Goal: Task Accomplishment & Management: Use online tool/utility

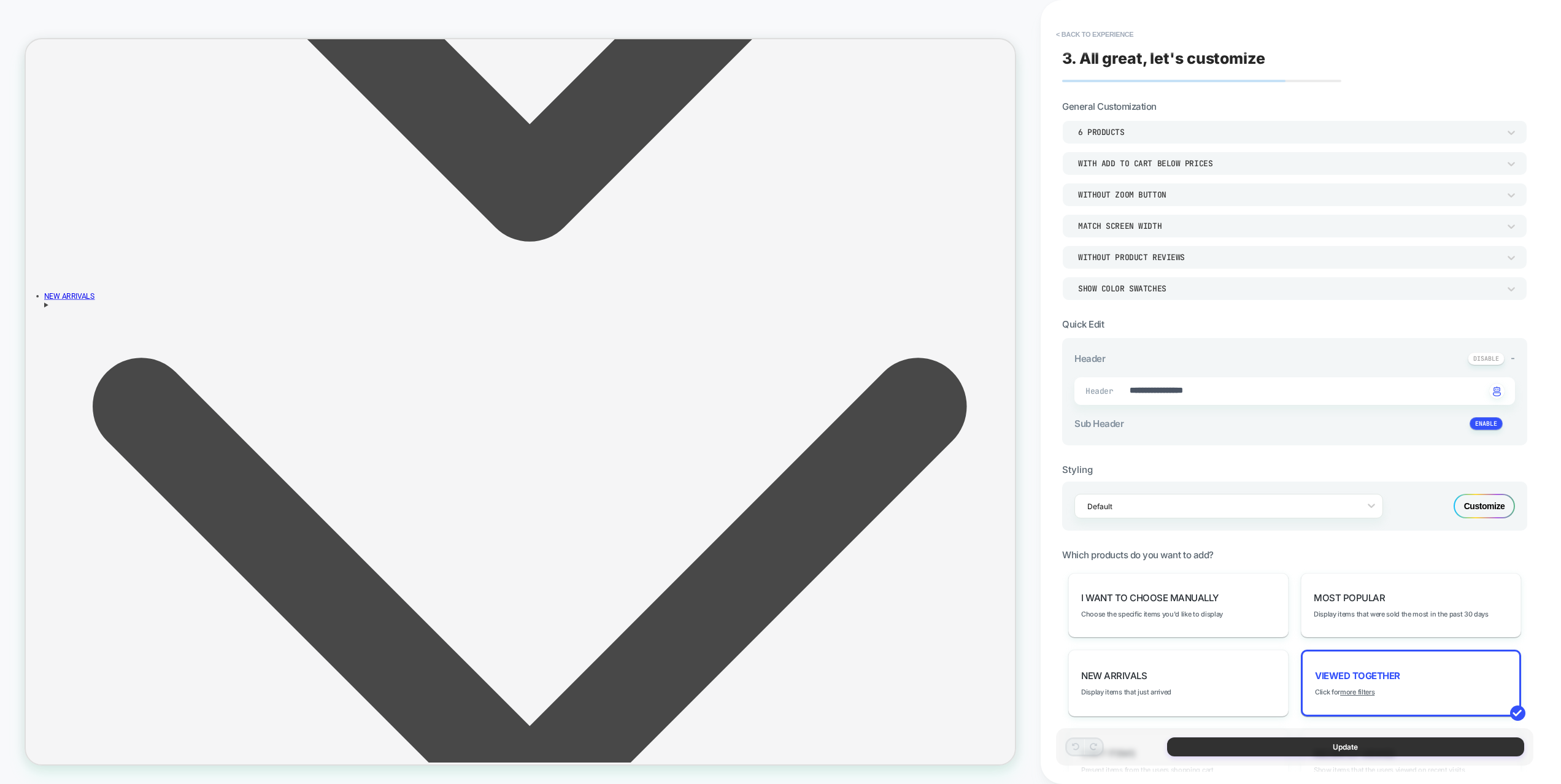
click at [1360, 754] on button "Update" at bounding box center [1345, 747] width 357 height 19
type textarea "*"
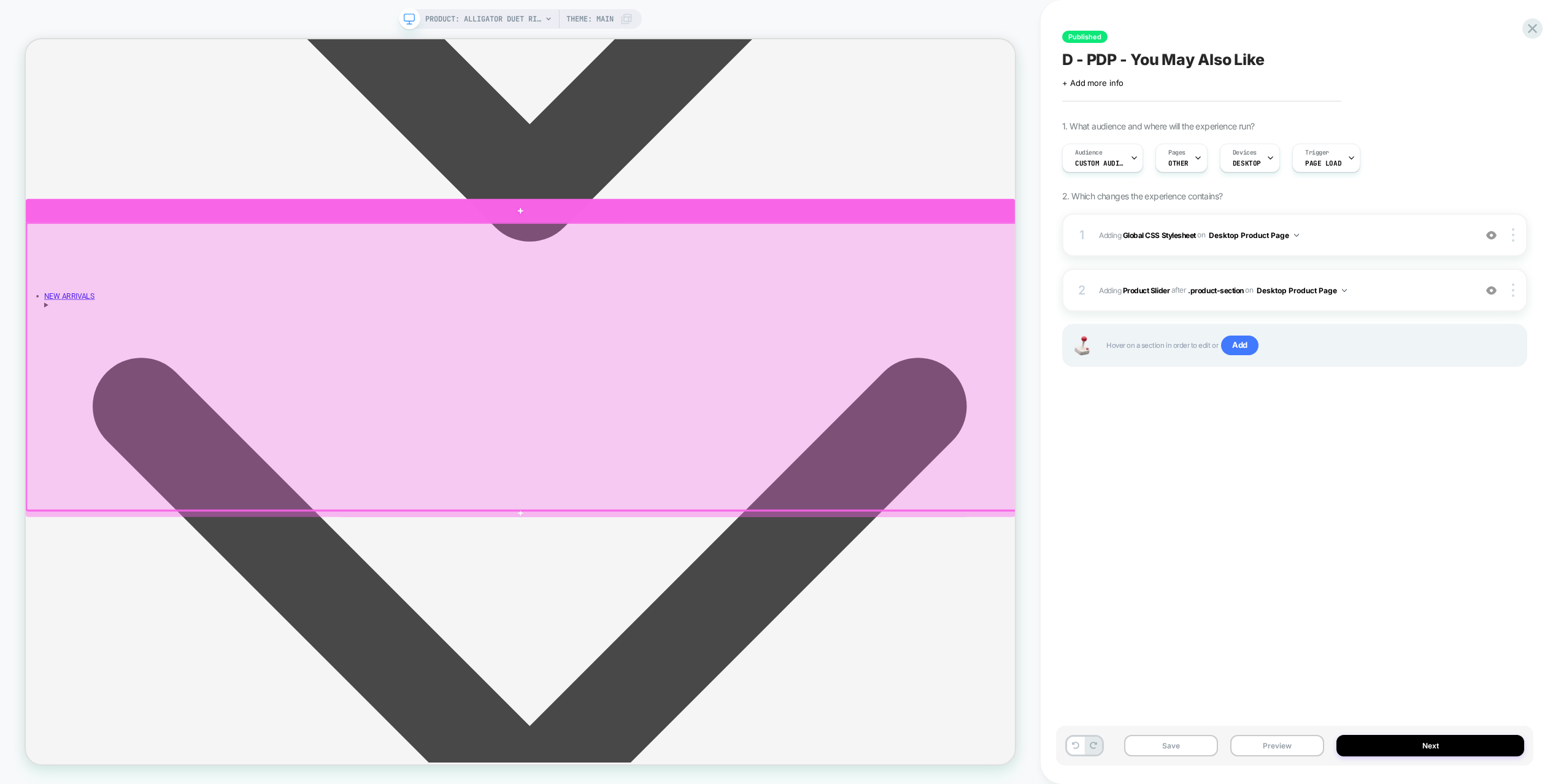
click at [818, 273] on div at bounding box center [685, 268] width 1319 height 31
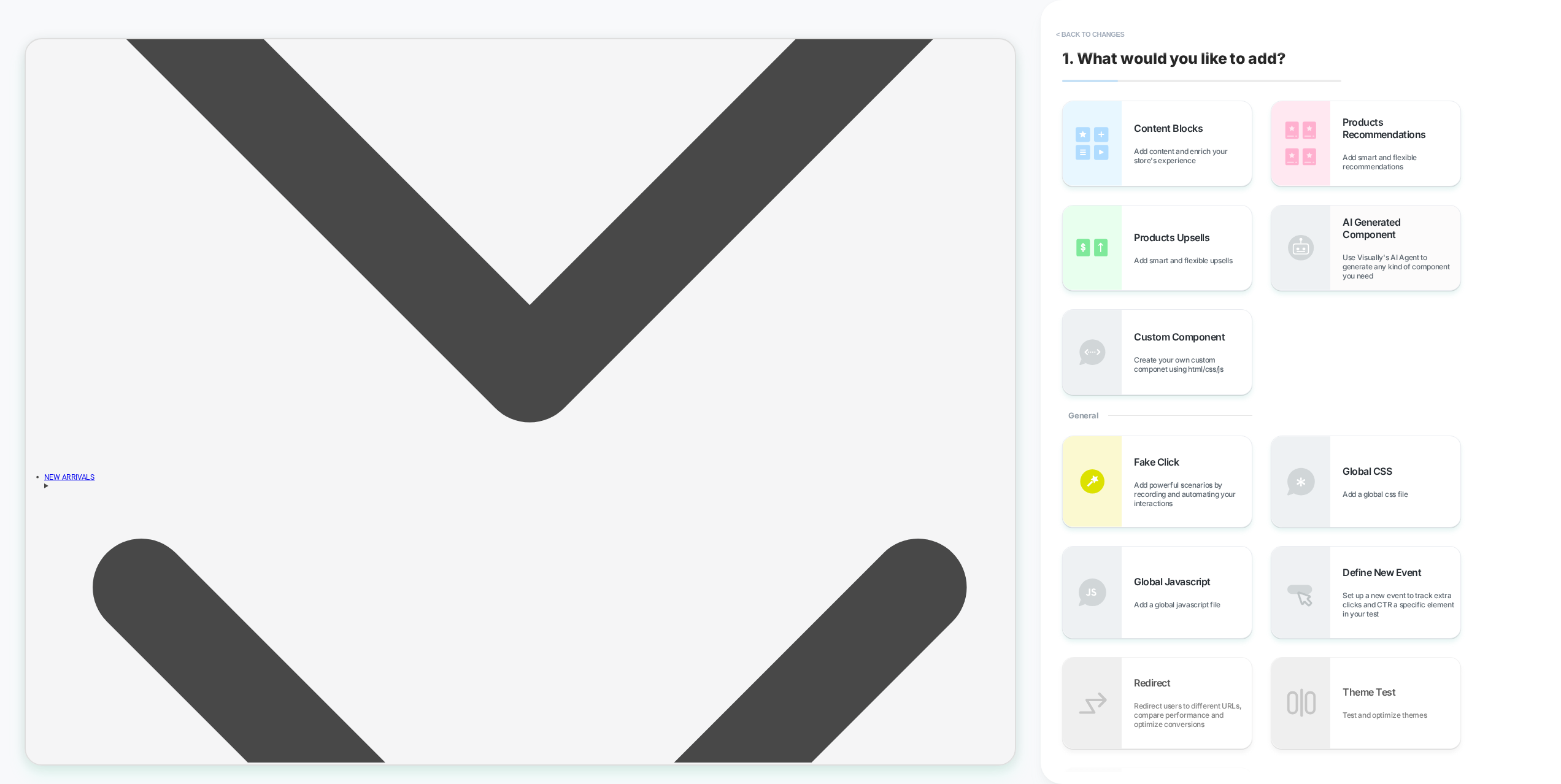
scroll to position [1007, 0]
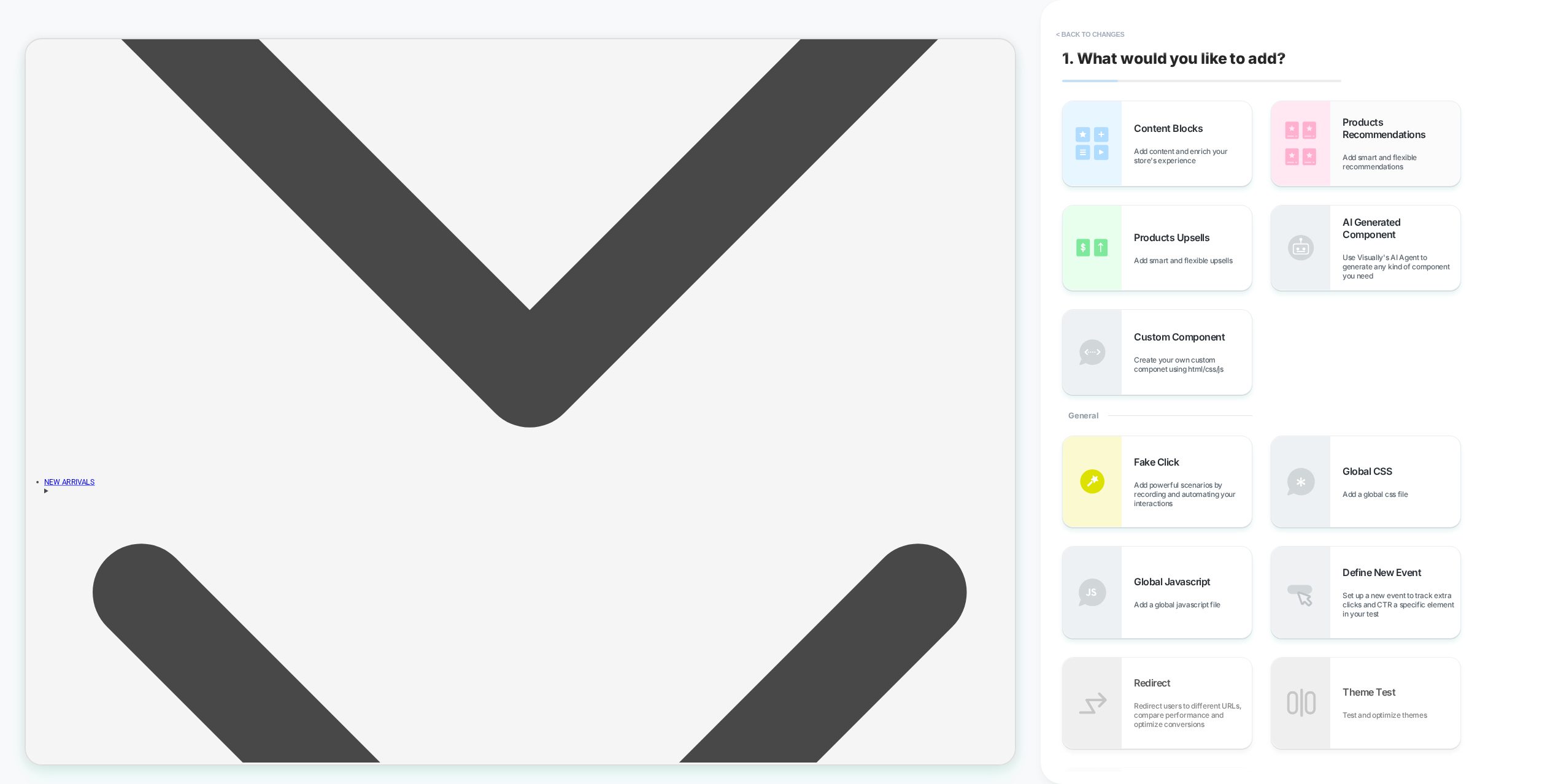
click at [1362, 173] on div "Products Recommendations Add smart and flexible recommendations" at bounding box center [1365, 143] width 189 height 85
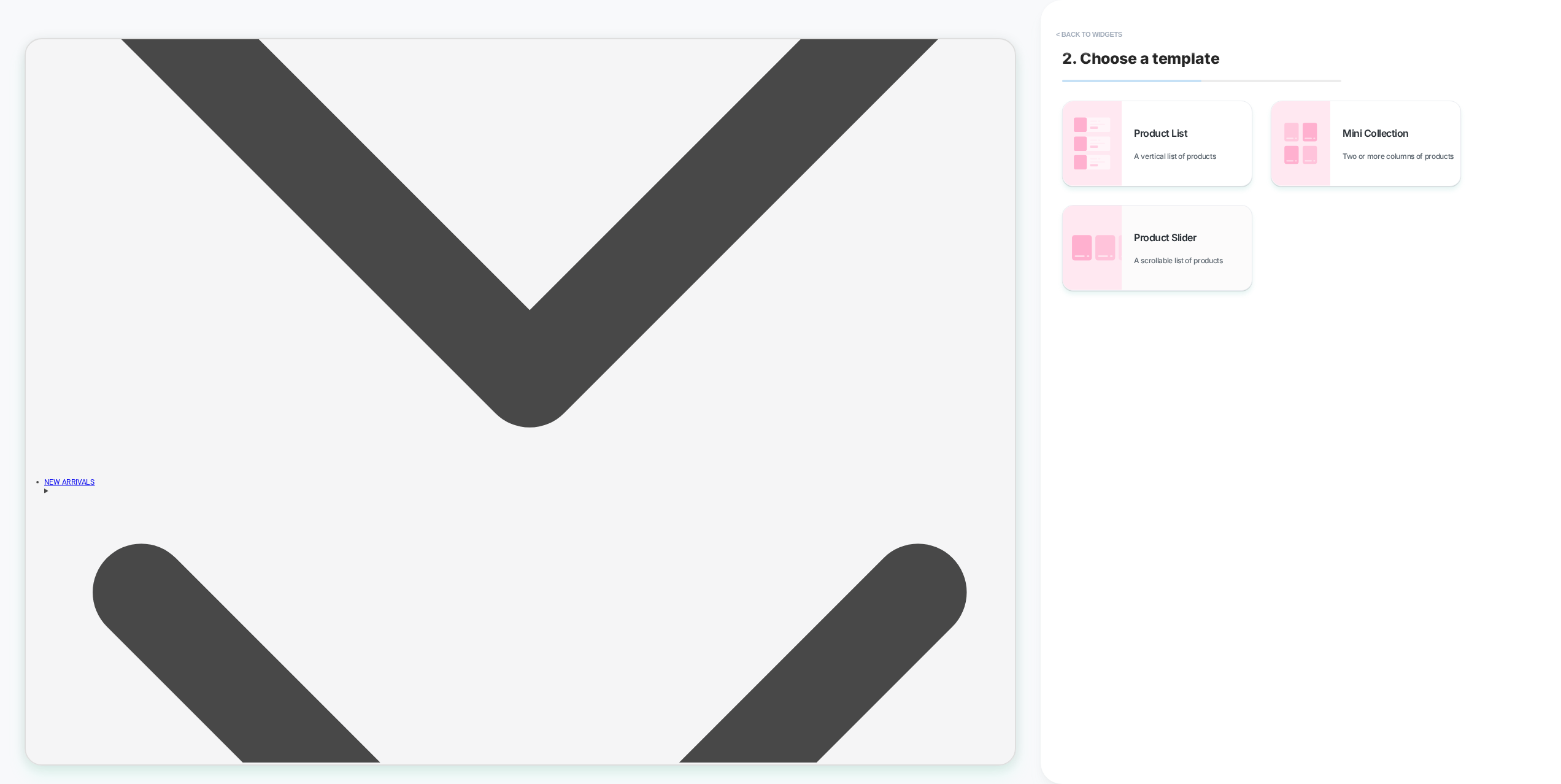
scroll to position [995, 0]
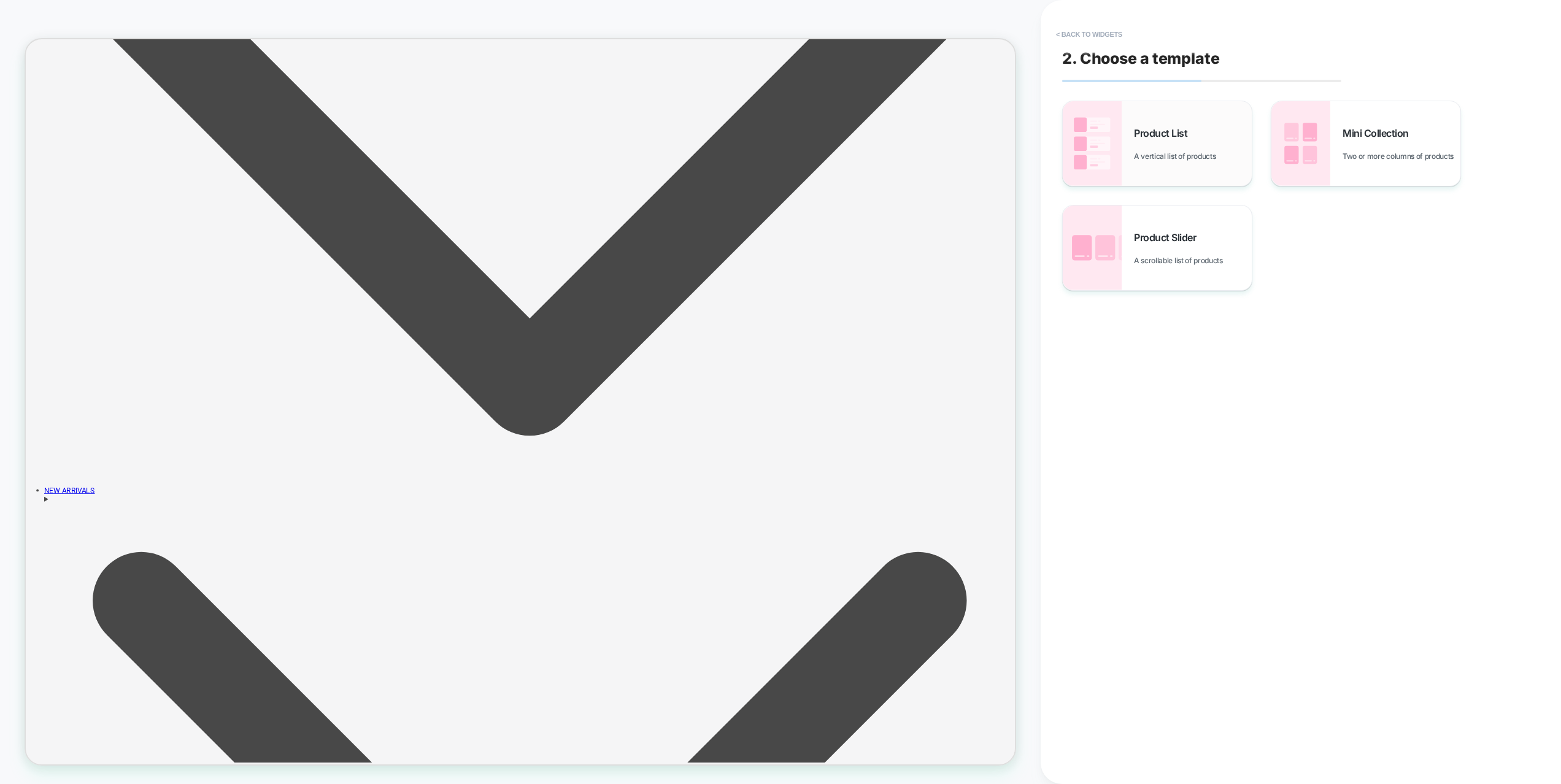
click at [1165, 127] on span "Product List" at bounding box center [1163, 133] width 59 height 12
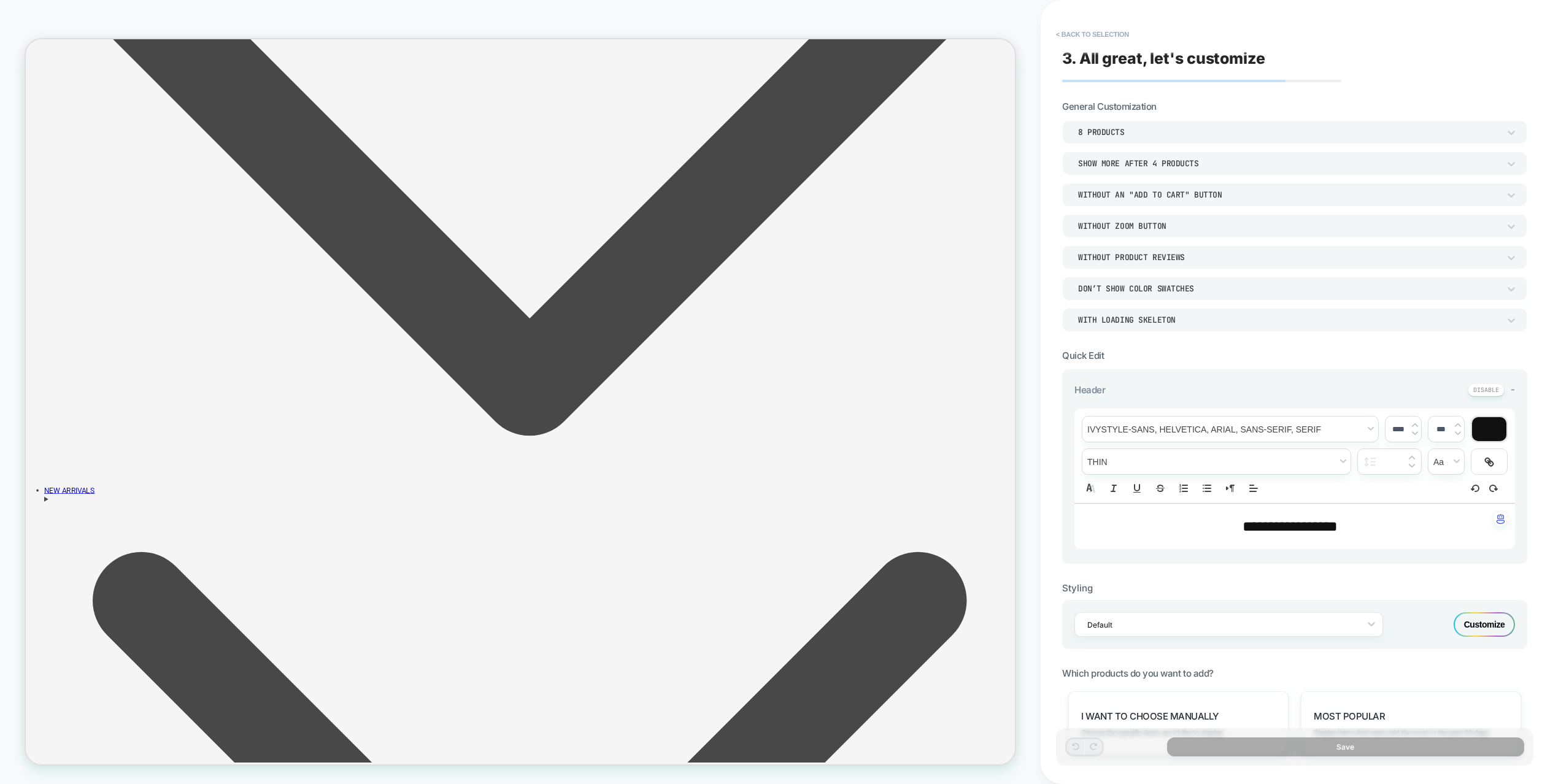
click at [1135, 288] on div "DON’T SHOW COLOR SWATCHES" at bounding box center [1289, 288] width 421 height 10
click at [1116, 346] on div "SHOW COLOR SWATCHES" at bounding box center [1295, 346] width 456 height 26
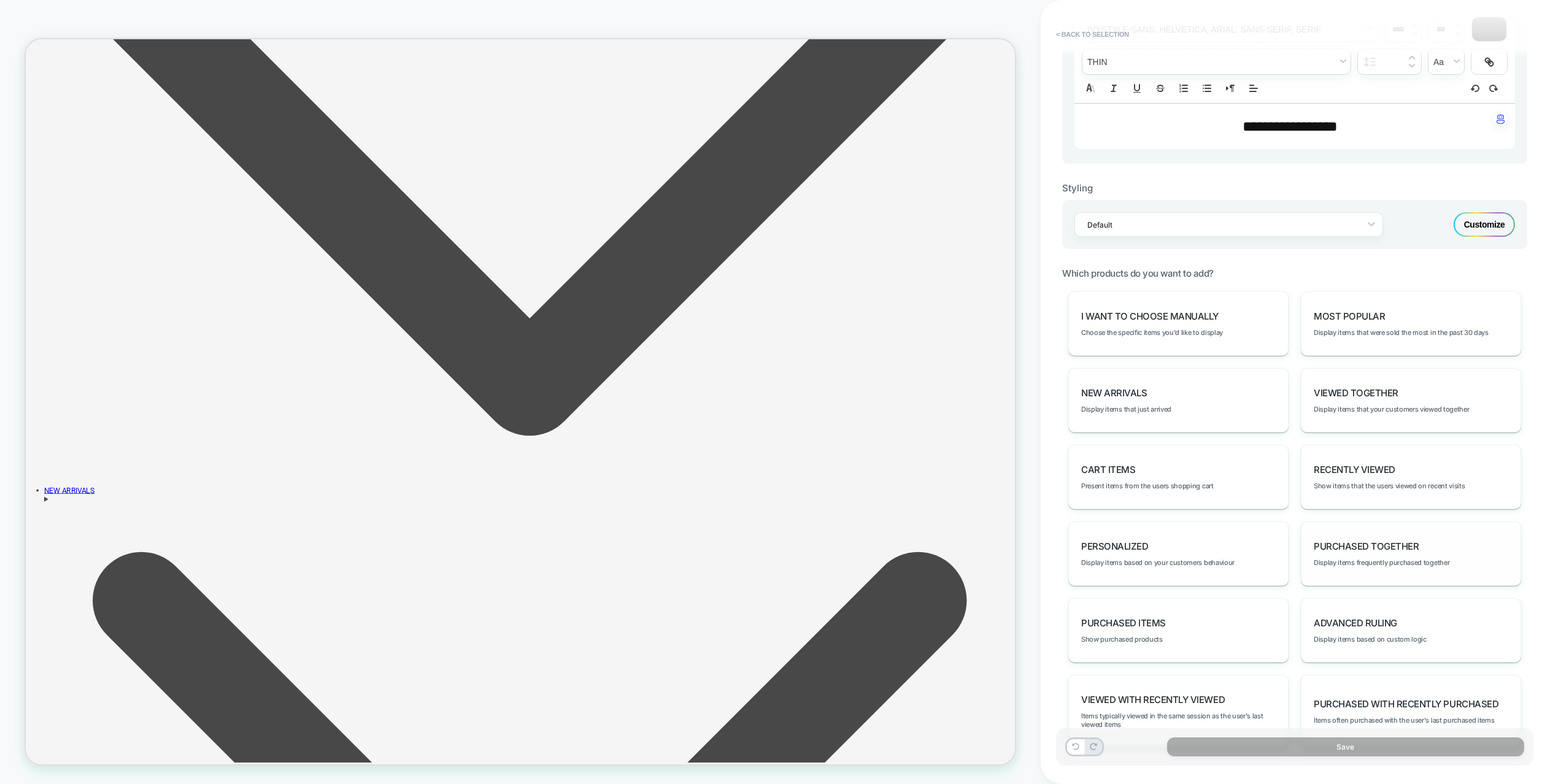
scroll to position [444, 0]
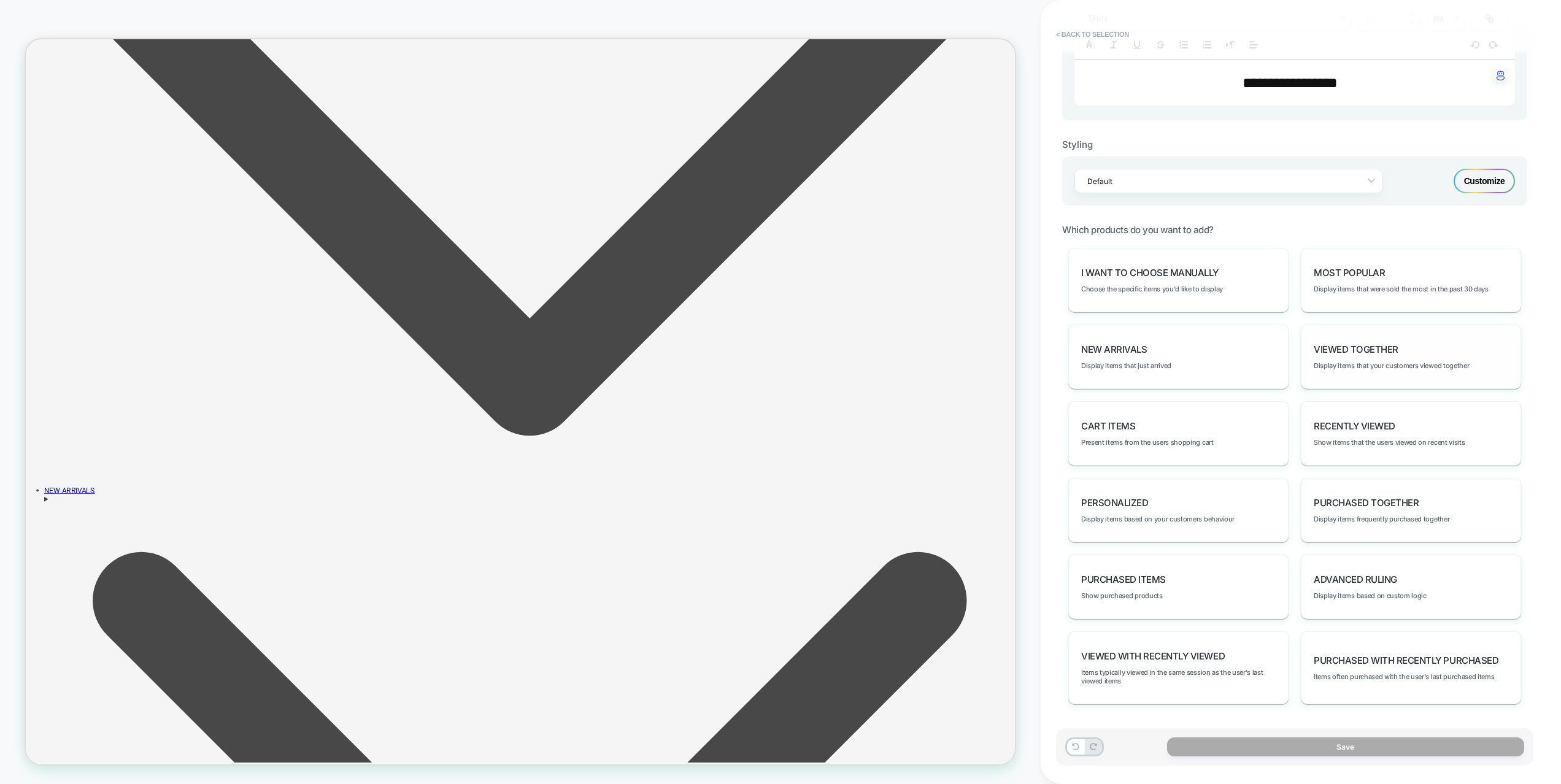
click at [1374, 351] on span "Viewed Together" at bounding box center [1356, 350] width 85 height 12
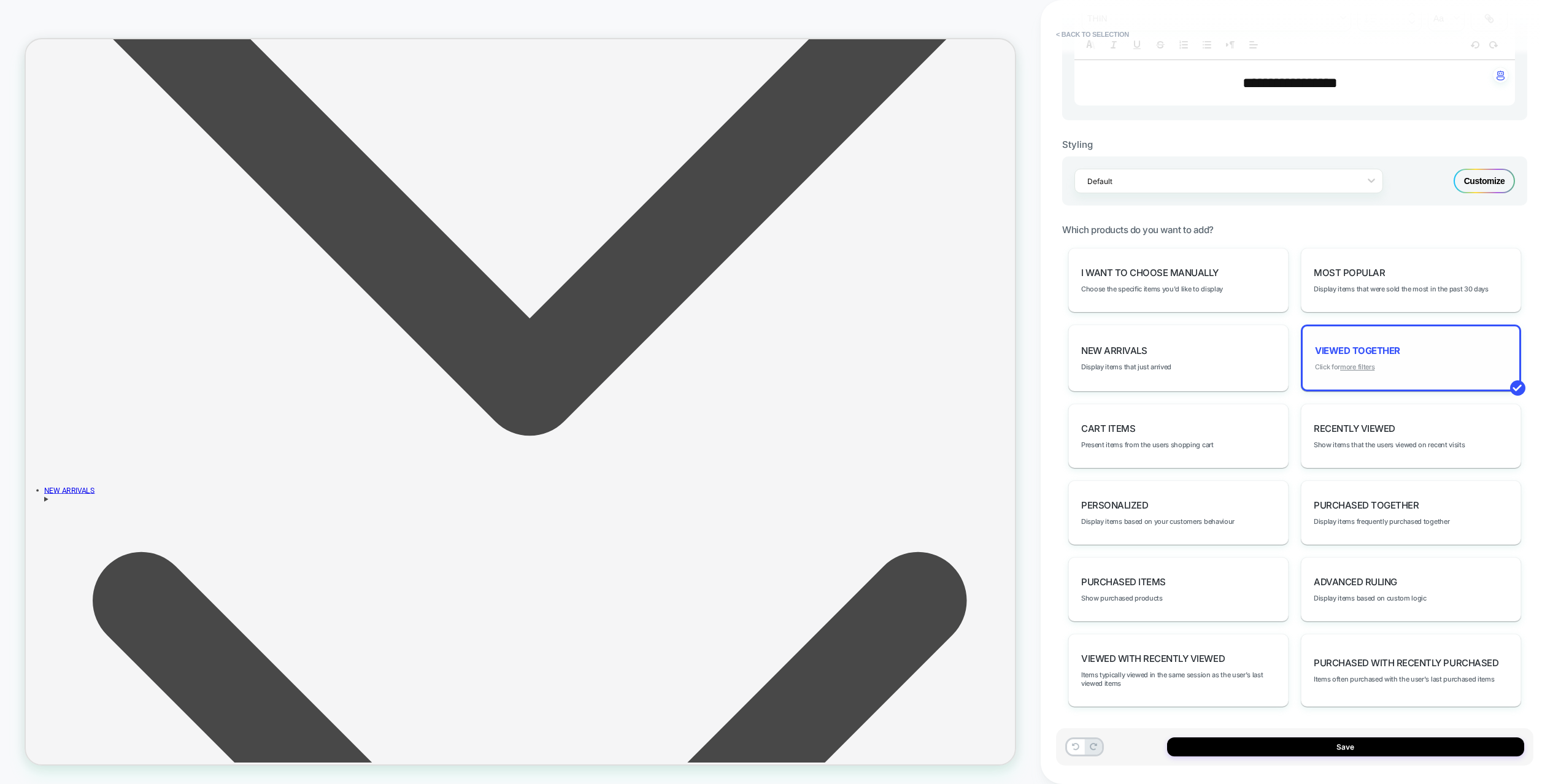
click at [1354, 367] on u "more filters" at bounding box center [1357, 367] width 34 height 8
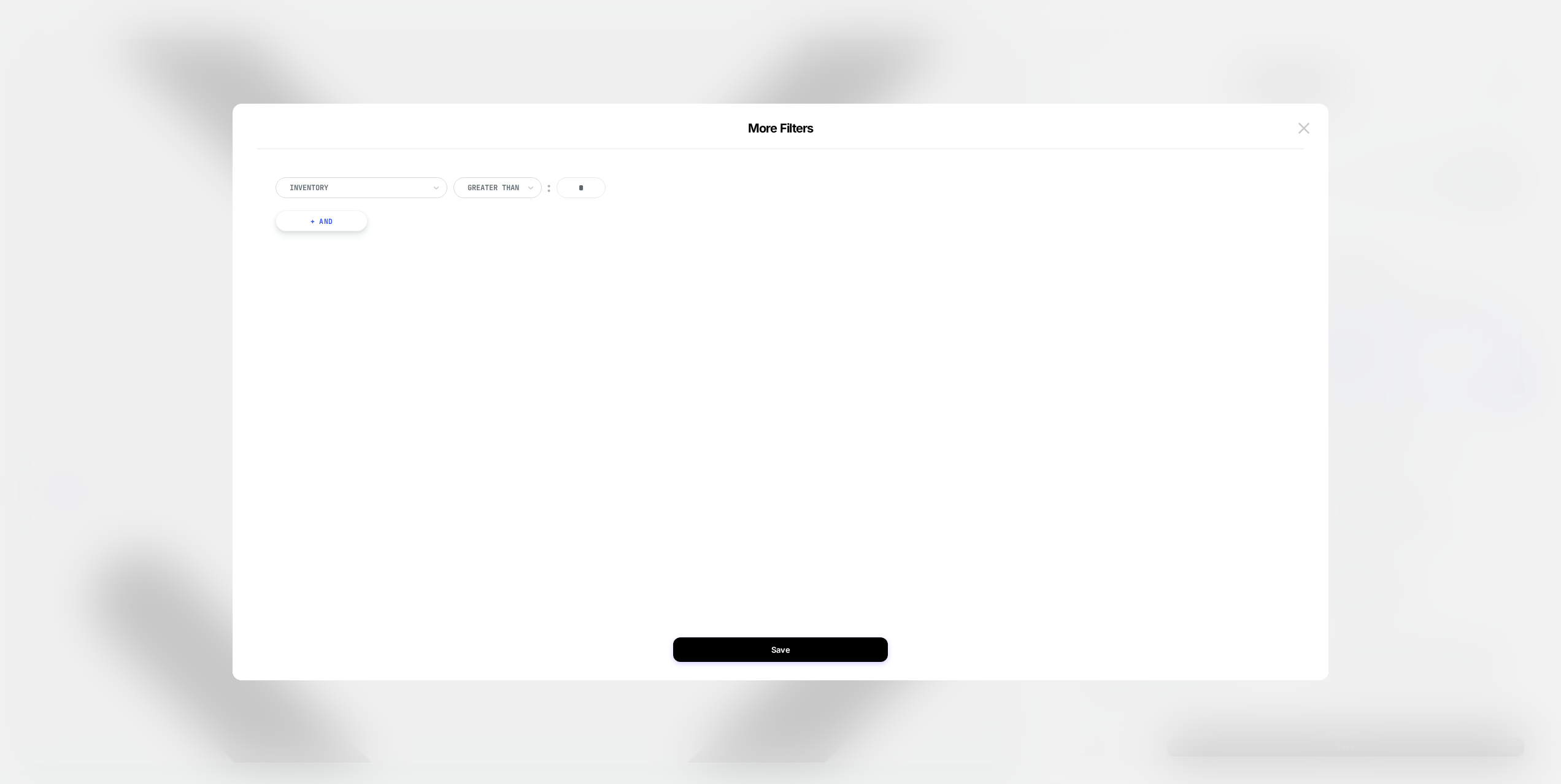
click at [348, 214] on button "+ And" at bounding box center [321, 221] width 92 height 21
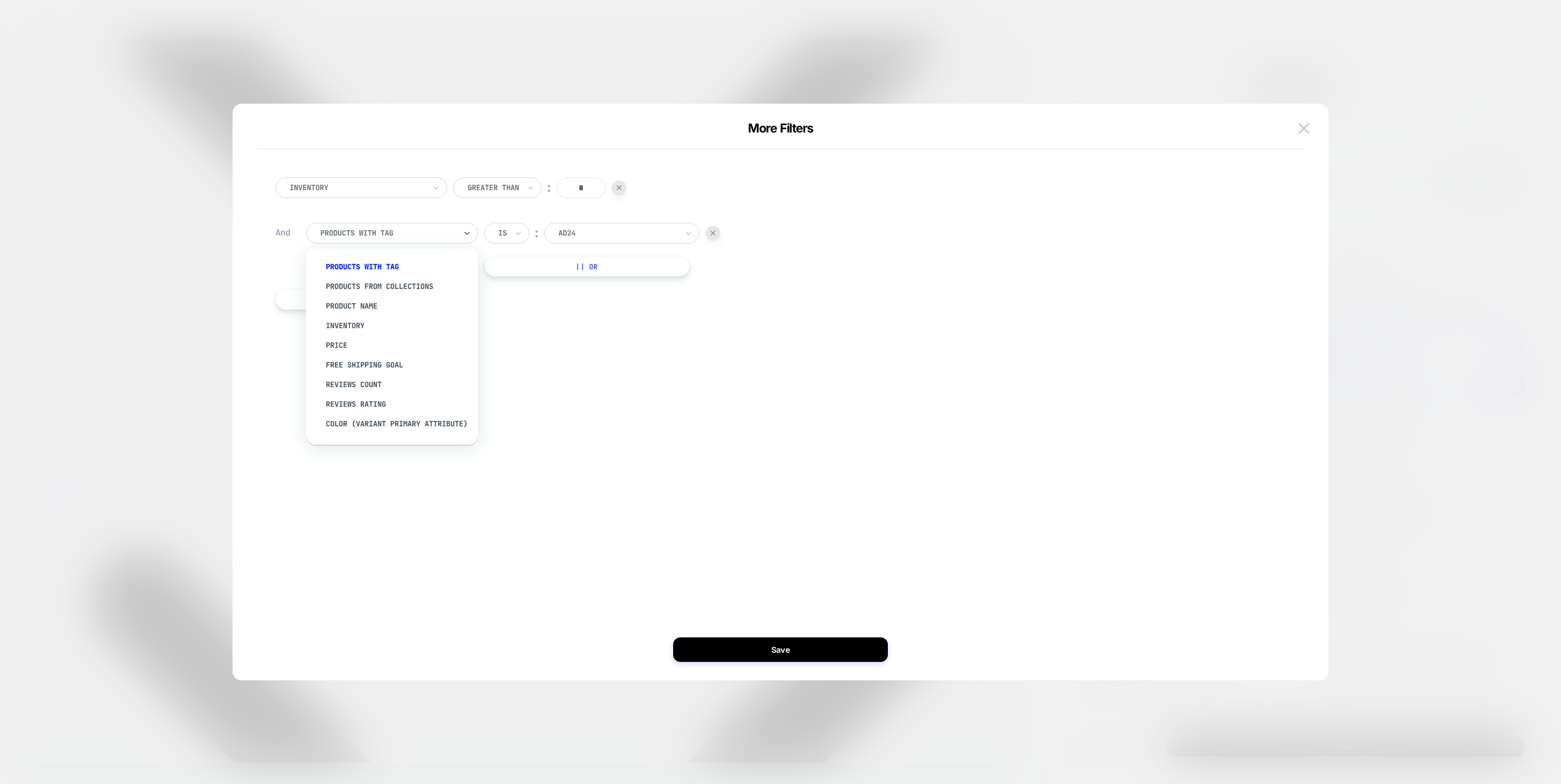
click at [363, 232] on div at bounding box center [387, 233] width 135 height 11
type input "*****"
click at [408, 296] on div "Separate out color variants" at bounding box center [398, 286] width 159 height 19
click at [525, 232] on div at bounding box center [519, 233] width 13 height 11
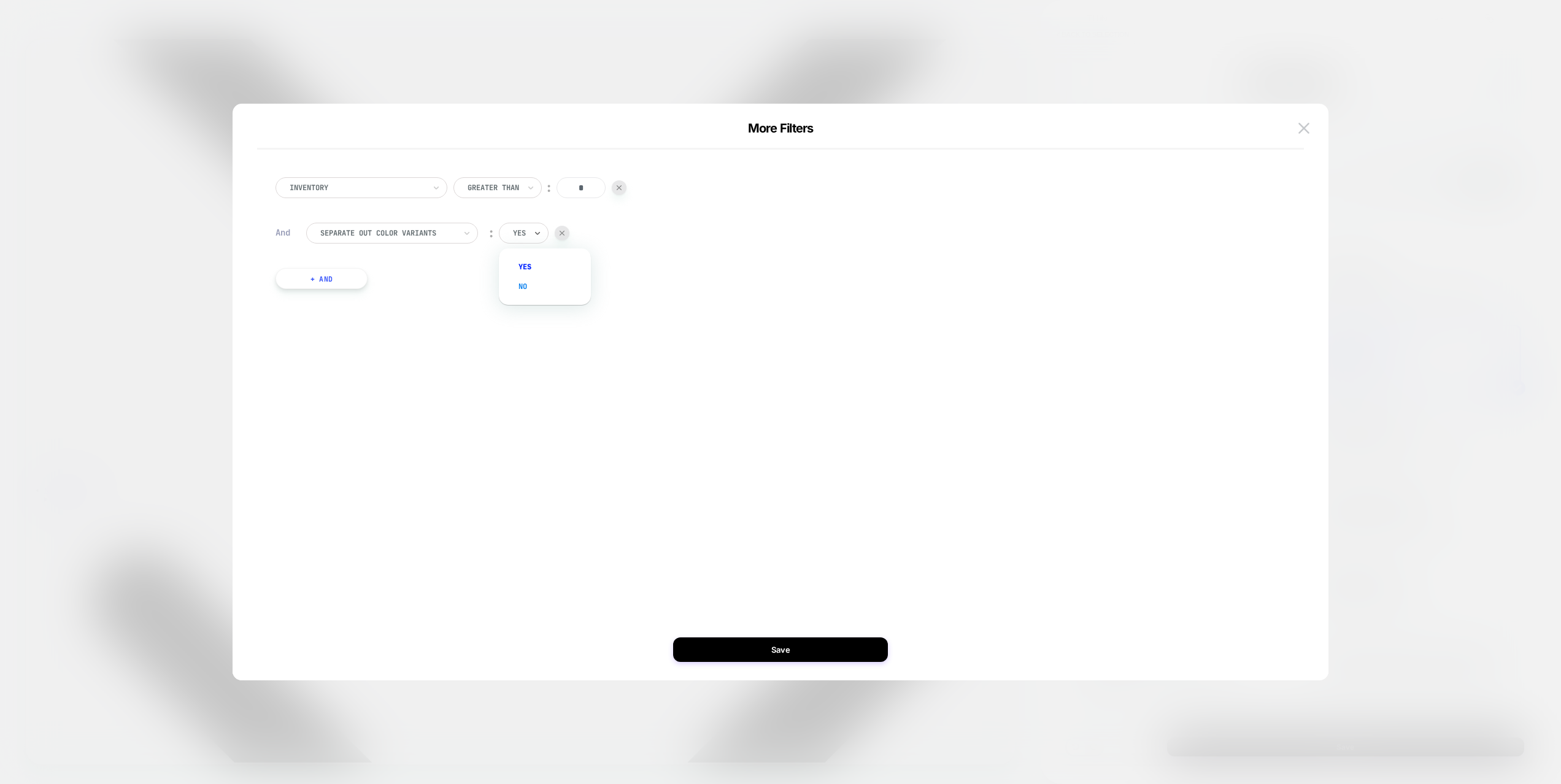
click at [528, 281] on div "no" at bounding box center [551, 286] width 80 height 19
click at [322, 272] on button "+ And" at bounding box center [321, 279] width 92 height 21
click at [372, 300] on div "products with tag" at bounding box center [392, 291] width 172 height 21
type input "*****"
click at [510, 292] on div "Is" at bounding box center [507, 291] width 45 height 21
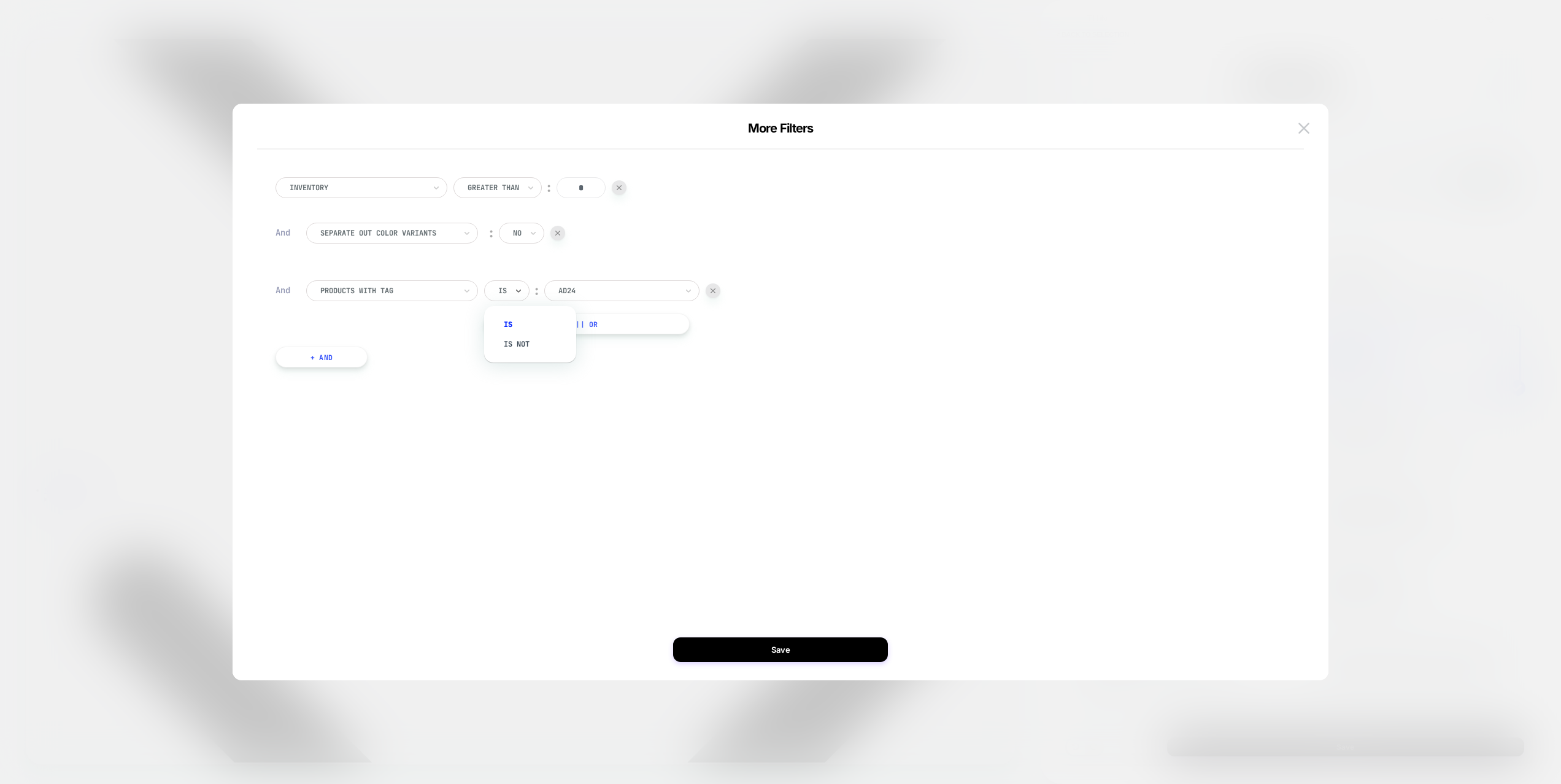
click at [429, 297] on div "products with tag" at bounding box center [387, 290] width 137 height 14
type input "*****"
drag, startPoint x: 372, startPoint y: 317, endPoint x: 410, endPoint y: 320, distance: 38.1
click at [372, 318] on div "Price" at bounding box center [398, 325] width 159 height 19
click at [608, 293] on input "*" at bounding box center [612, 291] width 49 height 21
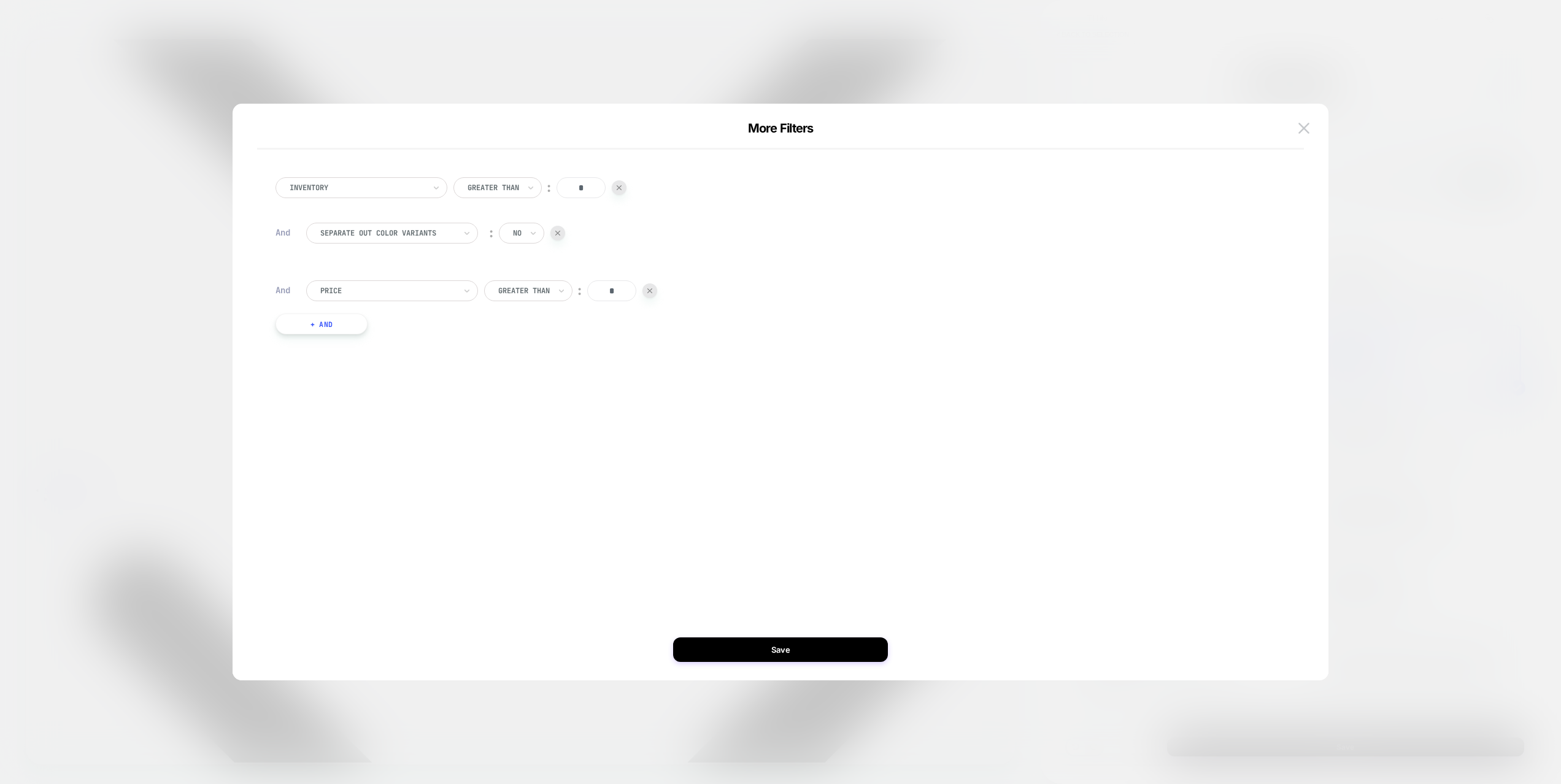
drag, startPoint x: 608, startPoint y: 293, endPoint x: 634, endPoint y: 292, distance: 26.0
click at [634, 292] on input "*" at bounding box center [612, 291] width 49 height 21
type input "**"
click at [815, 657] on button "Save" at bounding box center [780, 650] width 215 height 25
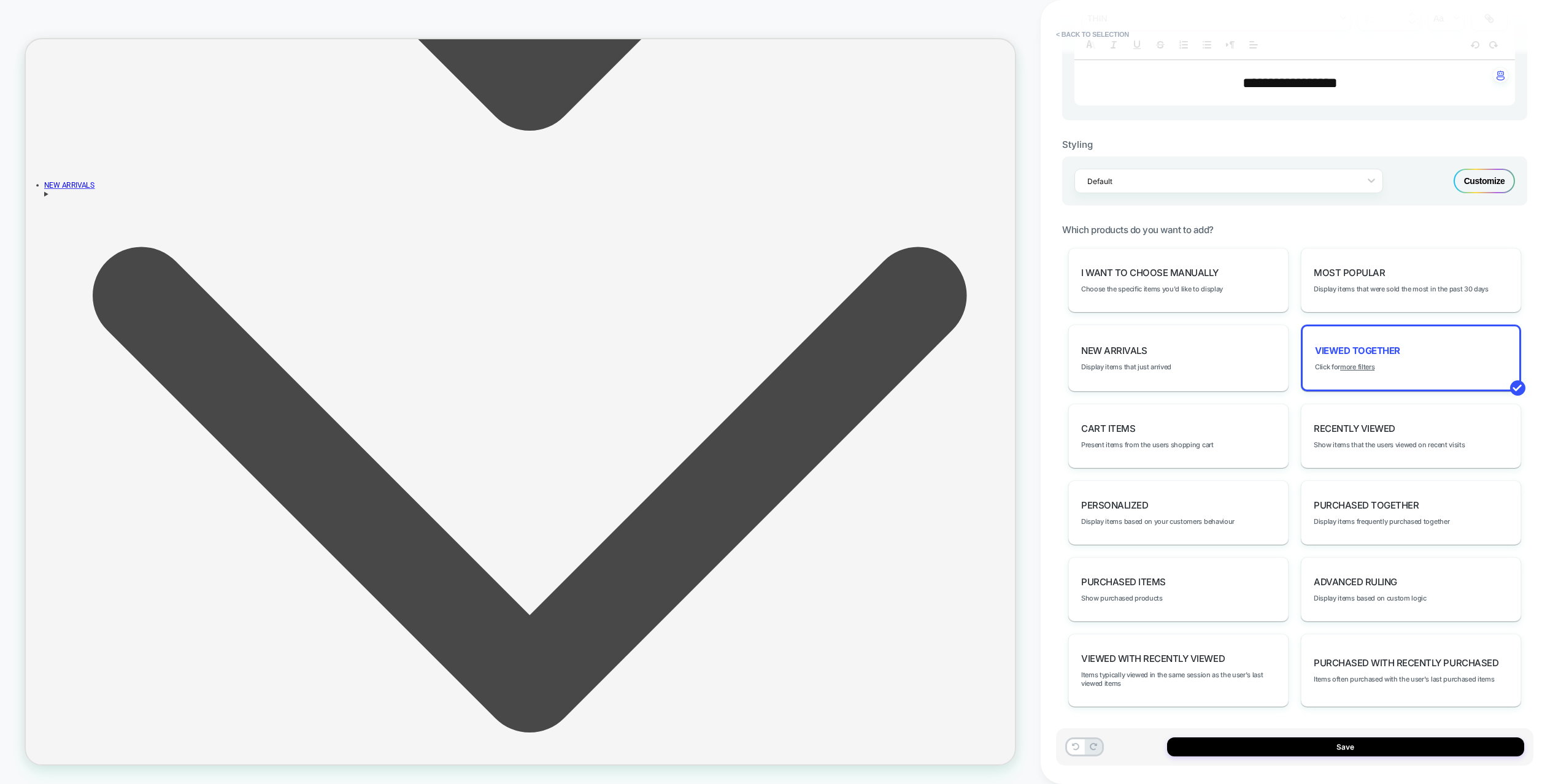
scroll to position [1395, 0]
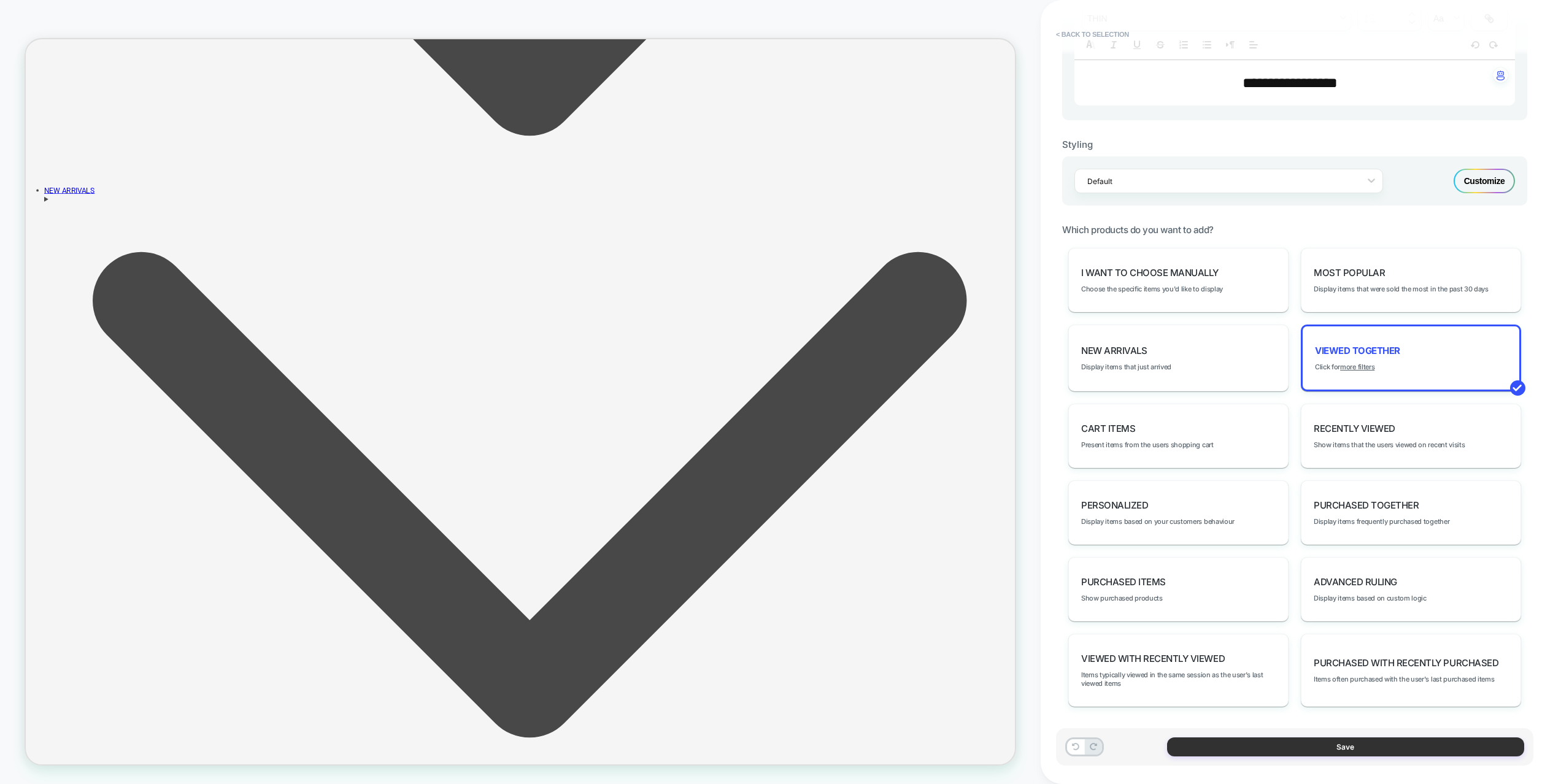
click at [1367, 745] on button "Save" at bounding box center [1345, 747] width 357 height 19
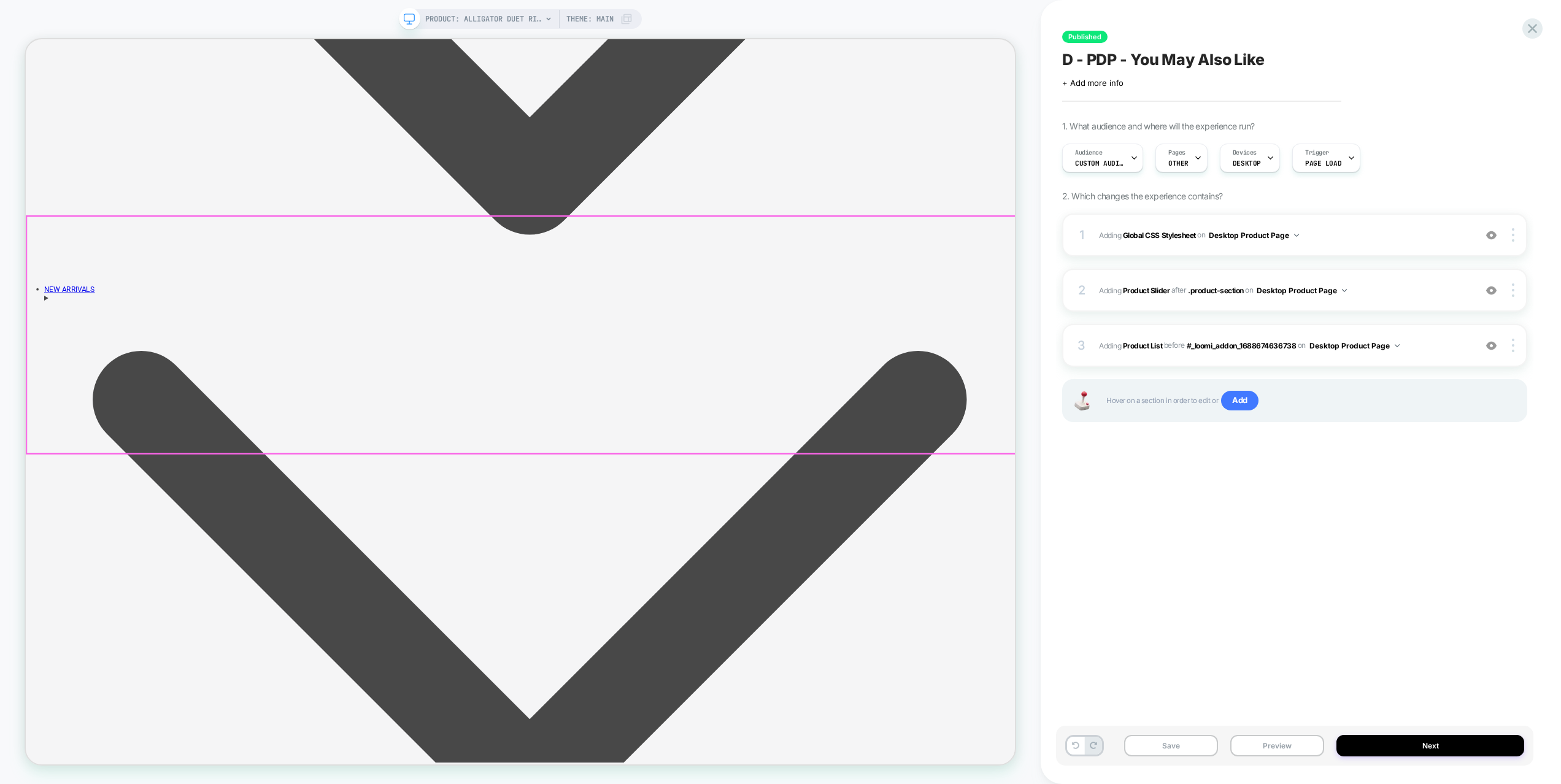
scroll to position [1284, 0]
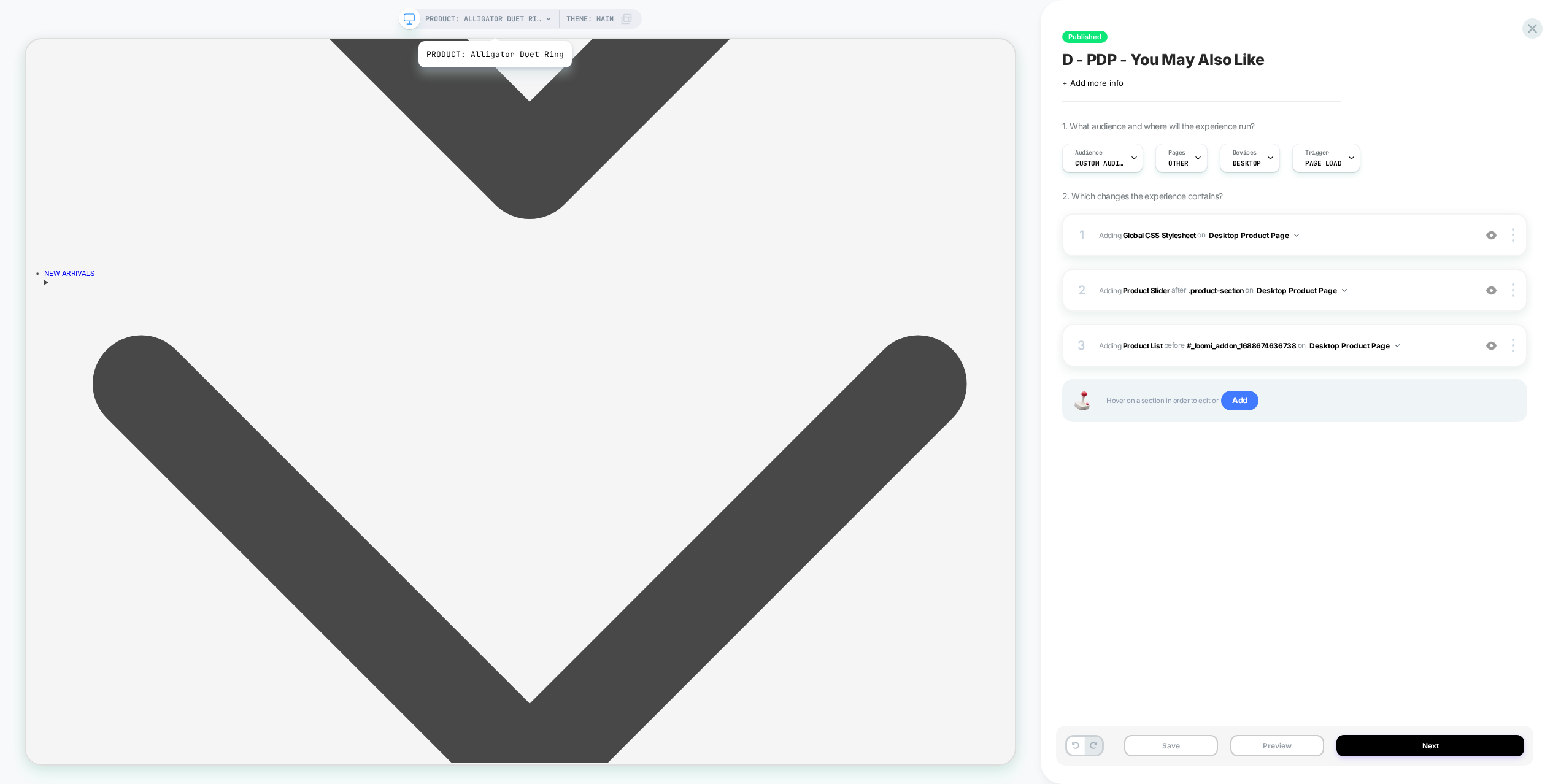
click at [494, 25] on span "PRODUCT: Alligator Duet Ring" at bounding box center [483, 19] width 117 height 19
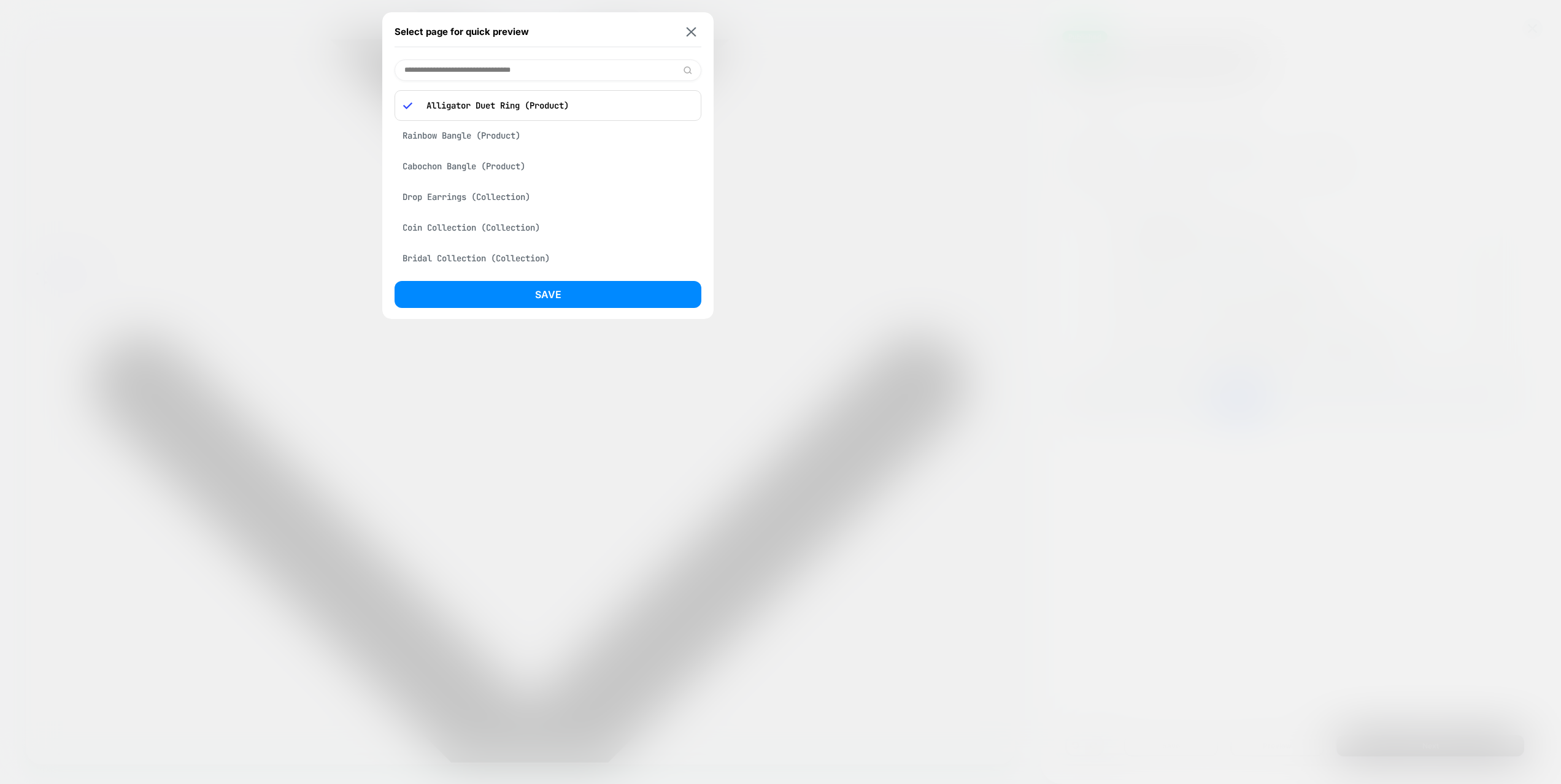
click at [485, 70] on input at bounding box center [547, 70] width 307 height 21
type input "*******"
click at [470, 99] on div "Rainbow Bangle (Product)" at bounding box center [547, 102] width 307 height 23
click at [522, 291] on button "Save" at bounding box center [547, 295] width 307 height 27
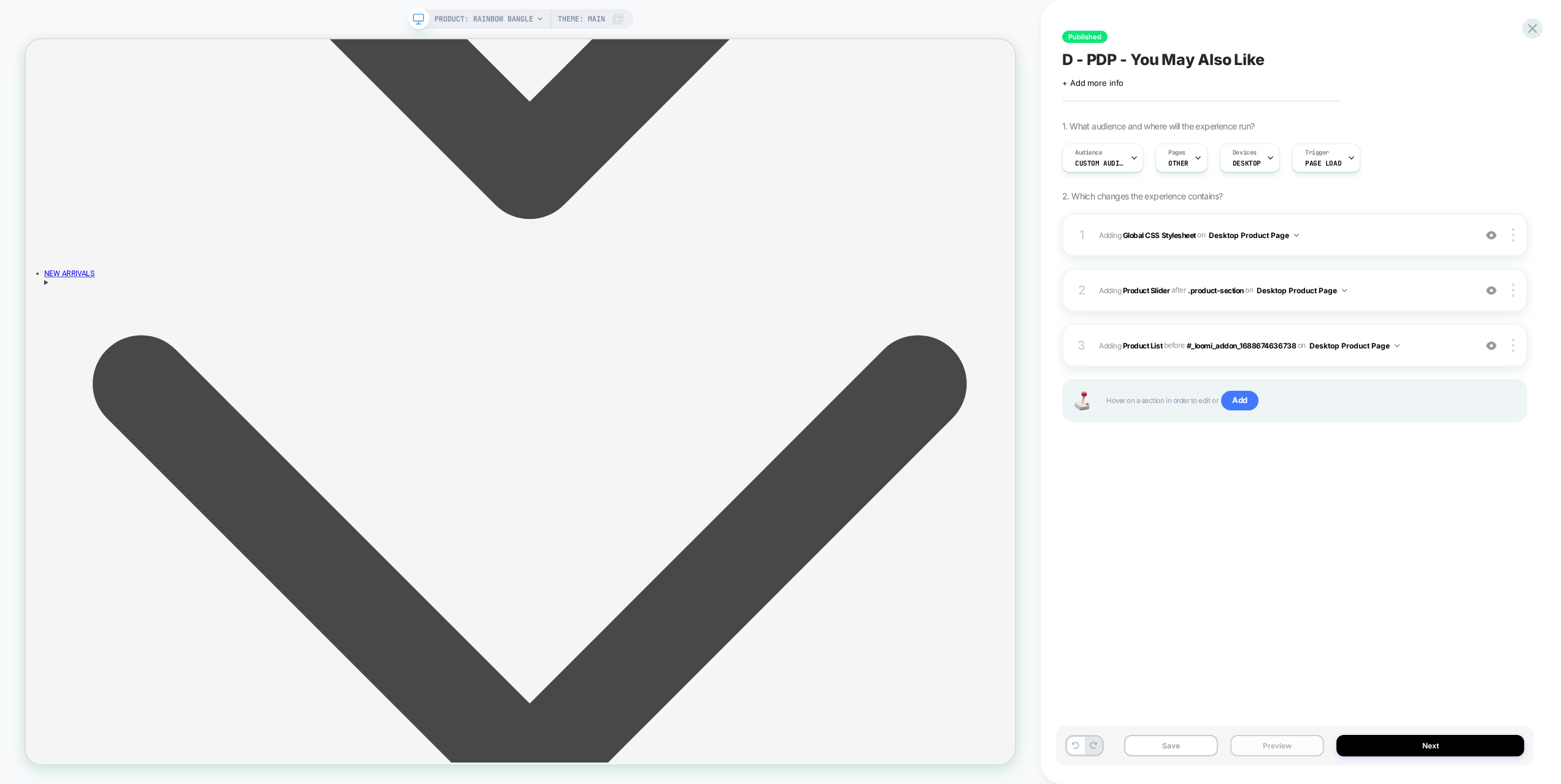
click at [1283, 747] on button "Preview" at bounding box center [1277, 745] width 94 height 21
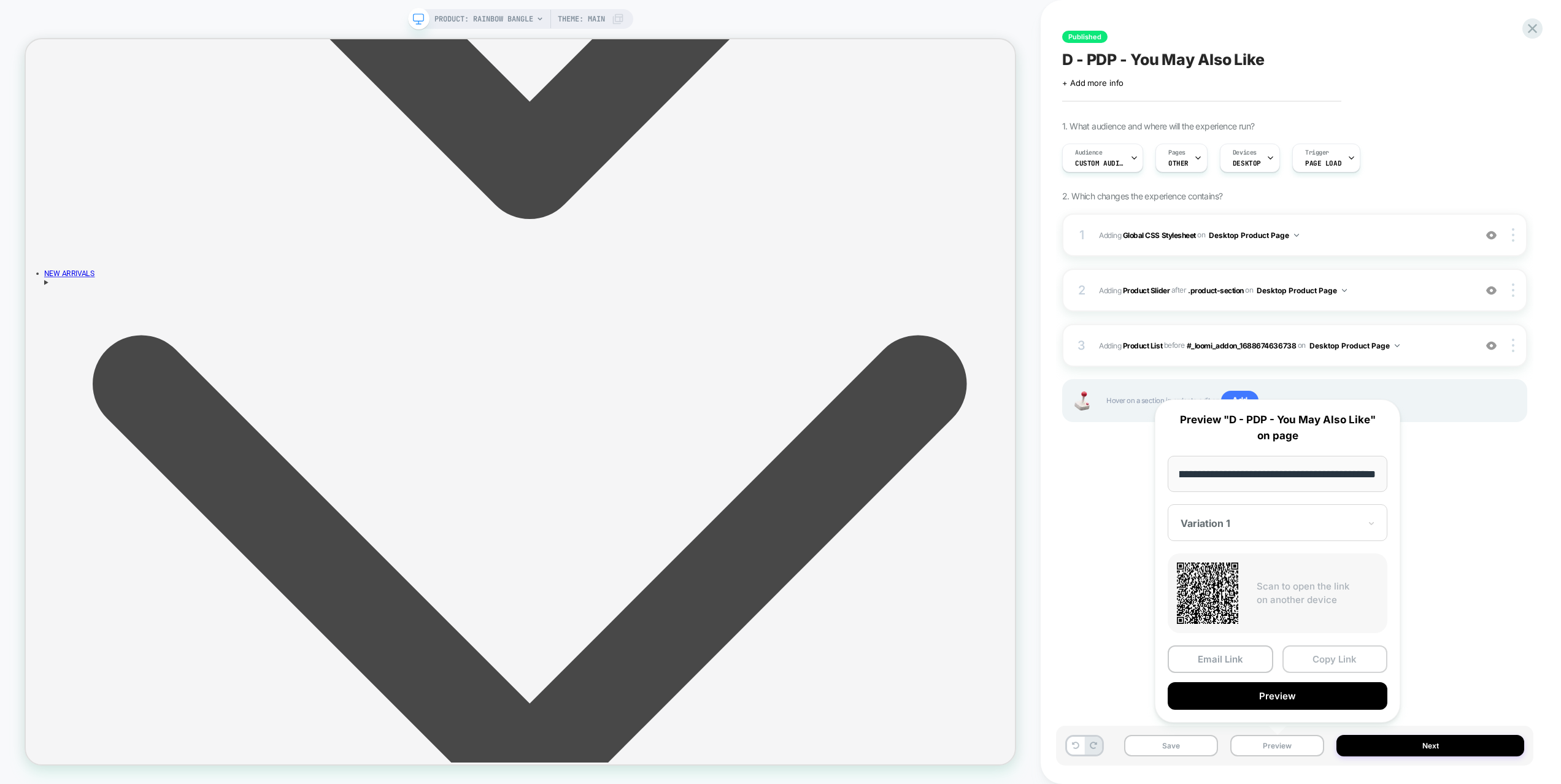
scroll to position [0, 0]
click at [1322, 660] on button "Copy Link" at bounding box center [1335, 659] width 106 height 28
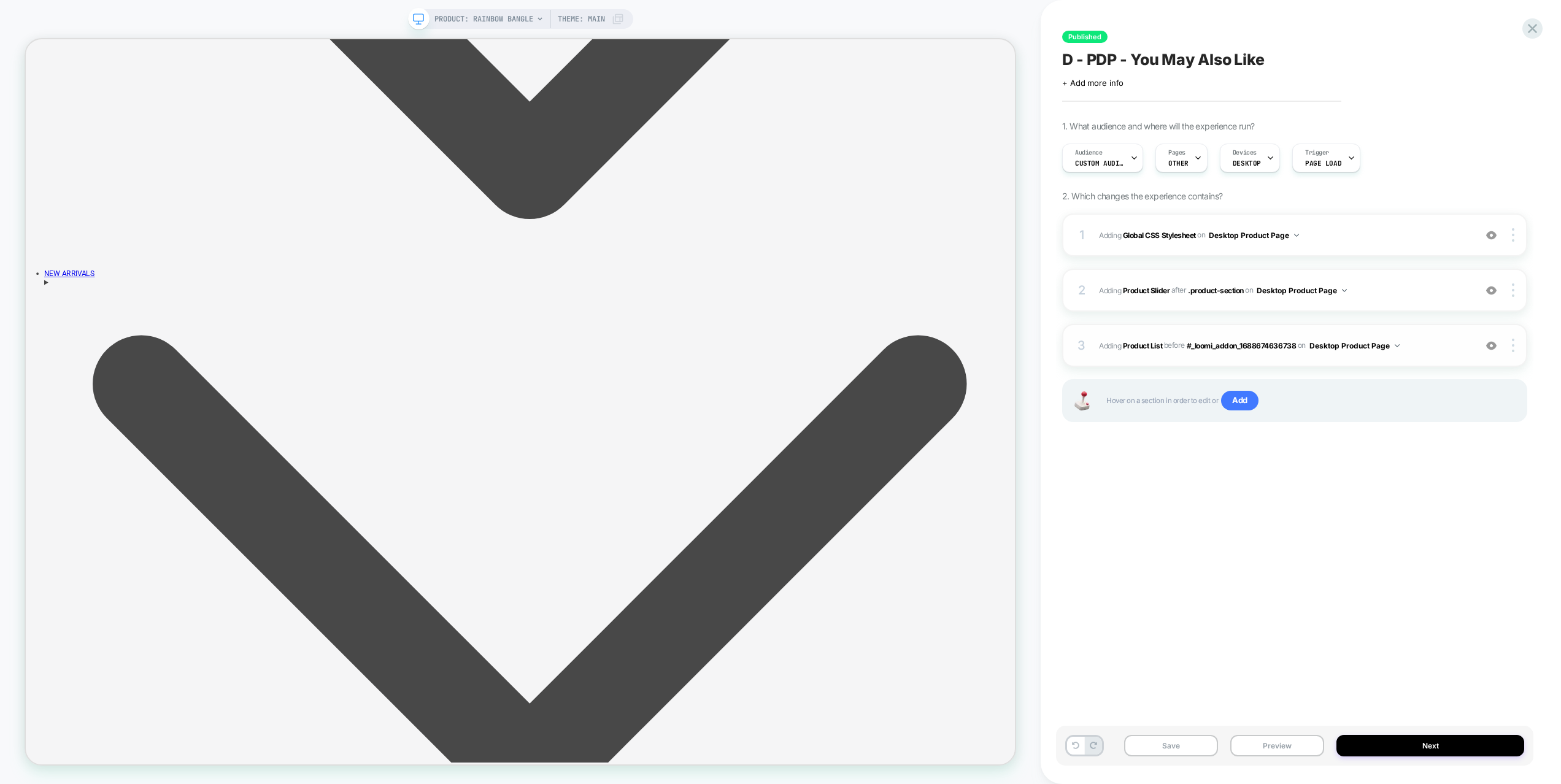
click at [1491, 346] on img at bounding box center [1491, 346] width 10 height 10
click at [1513, 342] on img at bounding box center [1513, 345] width 3 height 14
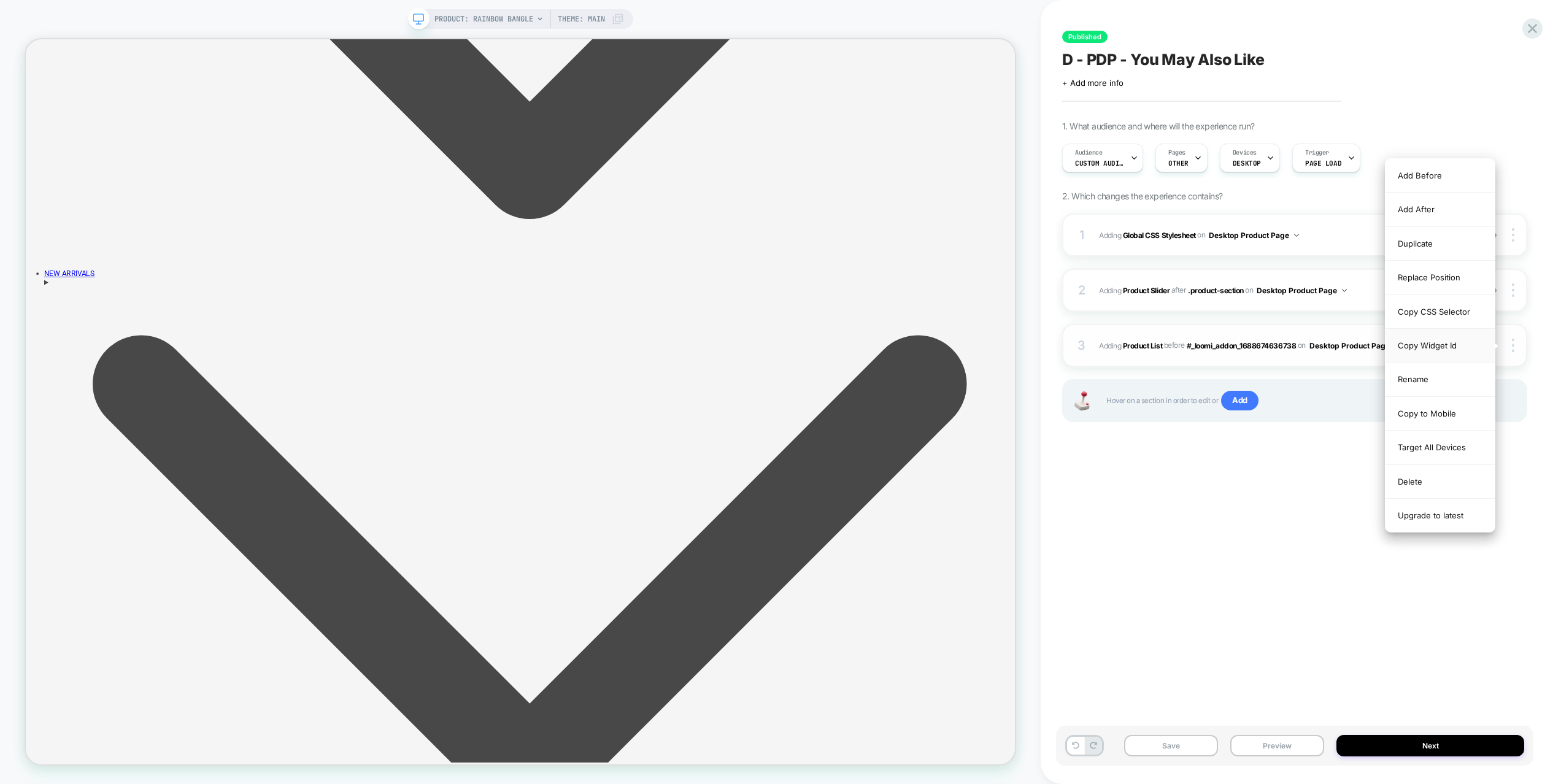
click at [1472, 341] on div "Copy Widget Id" at bounding box center [1440, 346] width 109 height 34
